Goal: Task Accomplishment & Management: Use online tool/utility

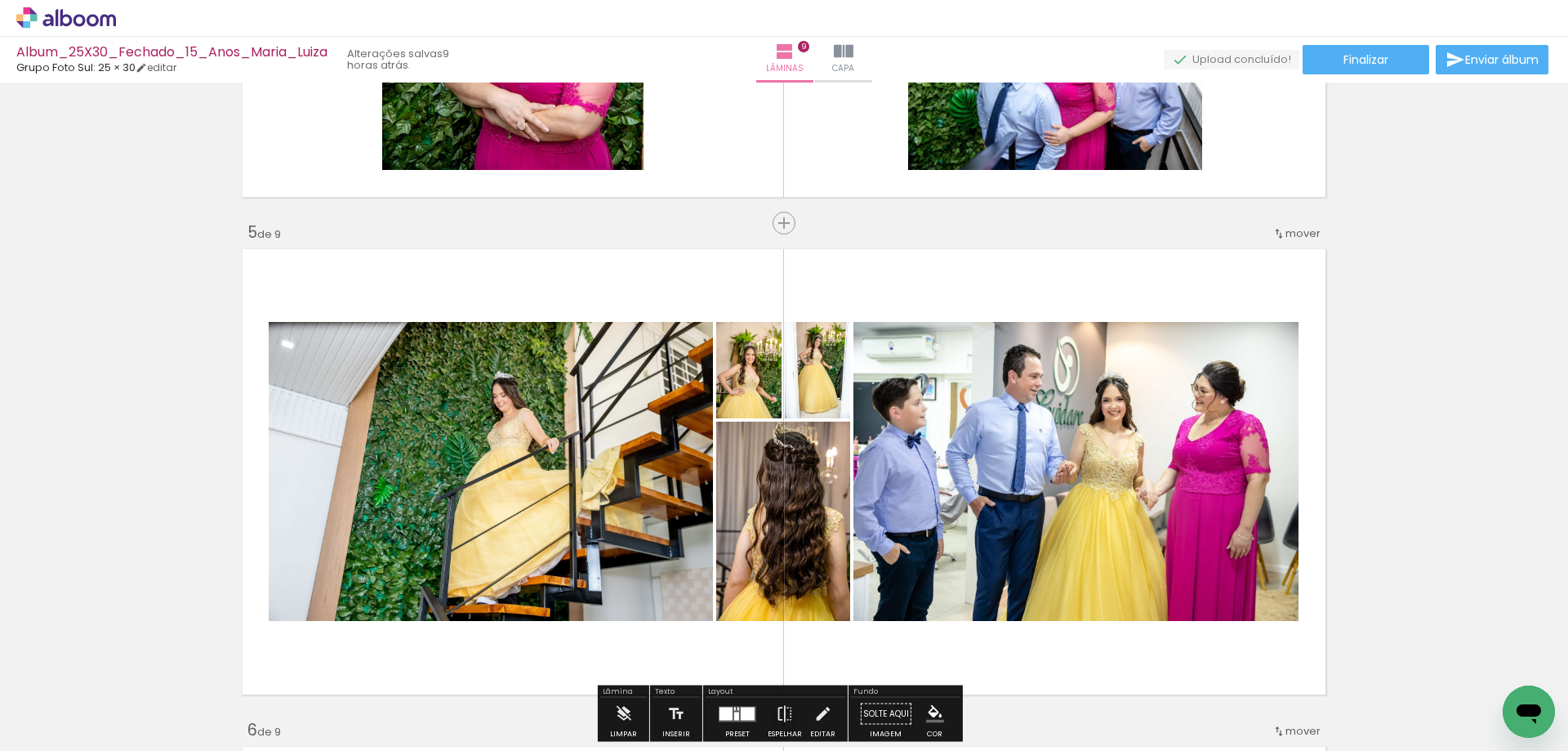
scroll to position [1635, 0]
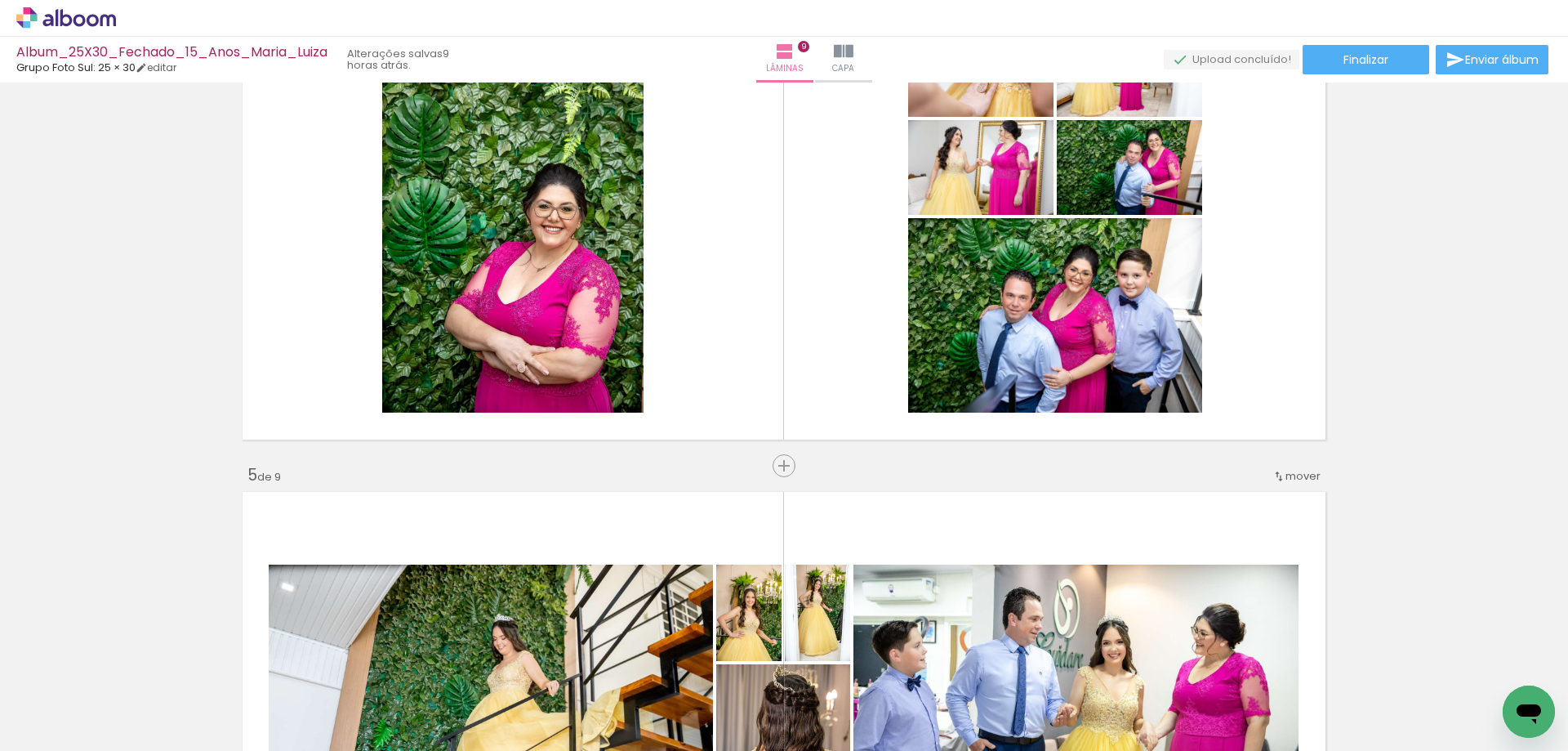
scroll to position [0, 3037]
